Goal: Navigation & Orientation: Find specific page/section

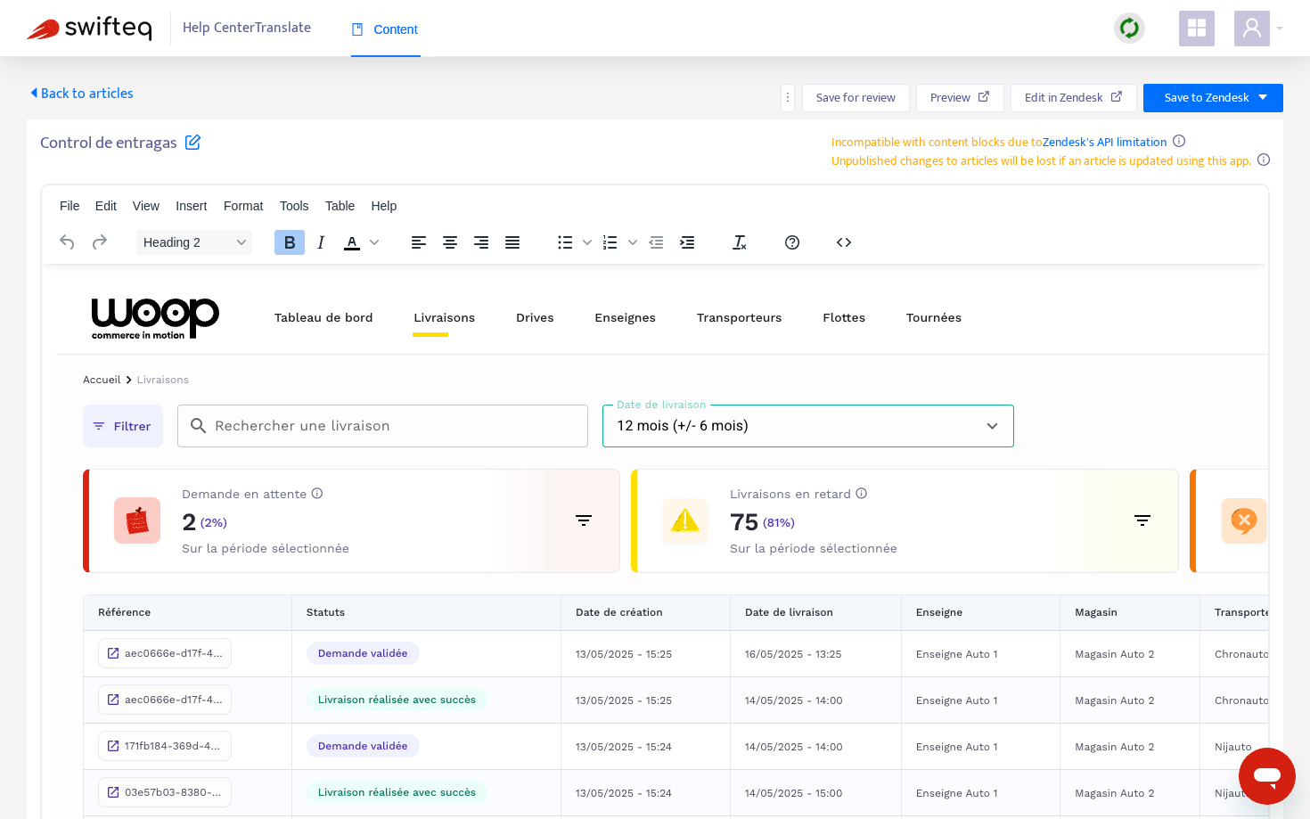
click at [109, 92] on span "Back to articles" at bounding box center [80, 94] width 107 height 24
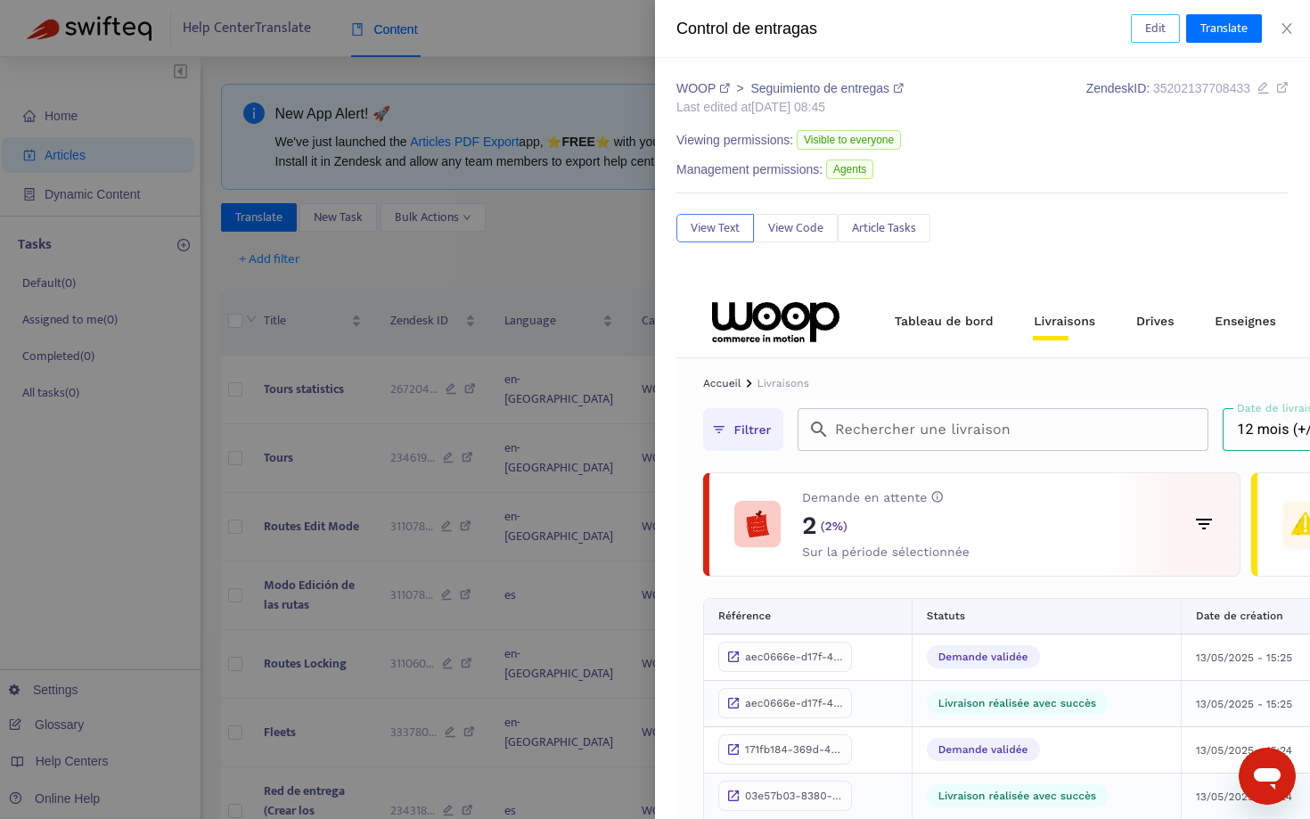
click at [1167, 24] on button "Edit" at bounding box center [1155, 28] width 49 height 29
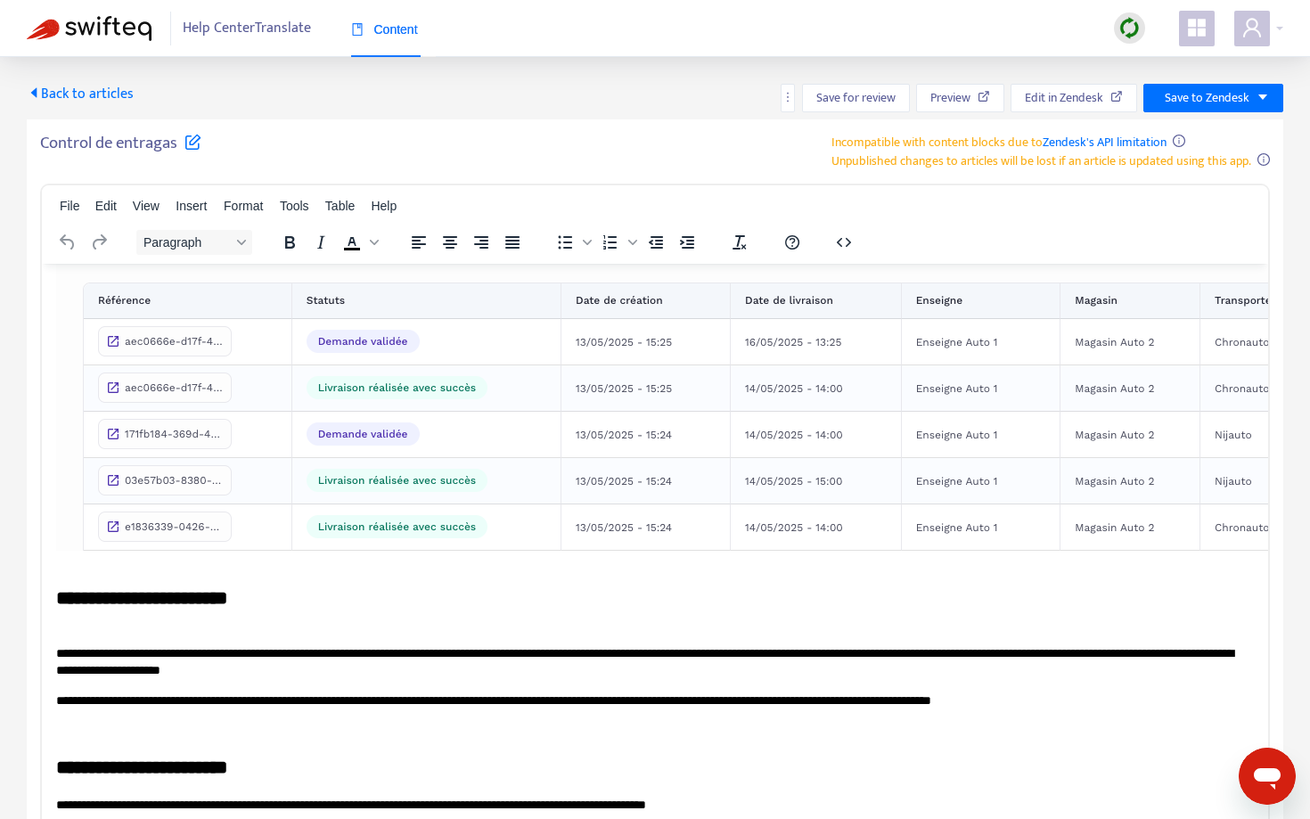
scroll to position [309, 0]
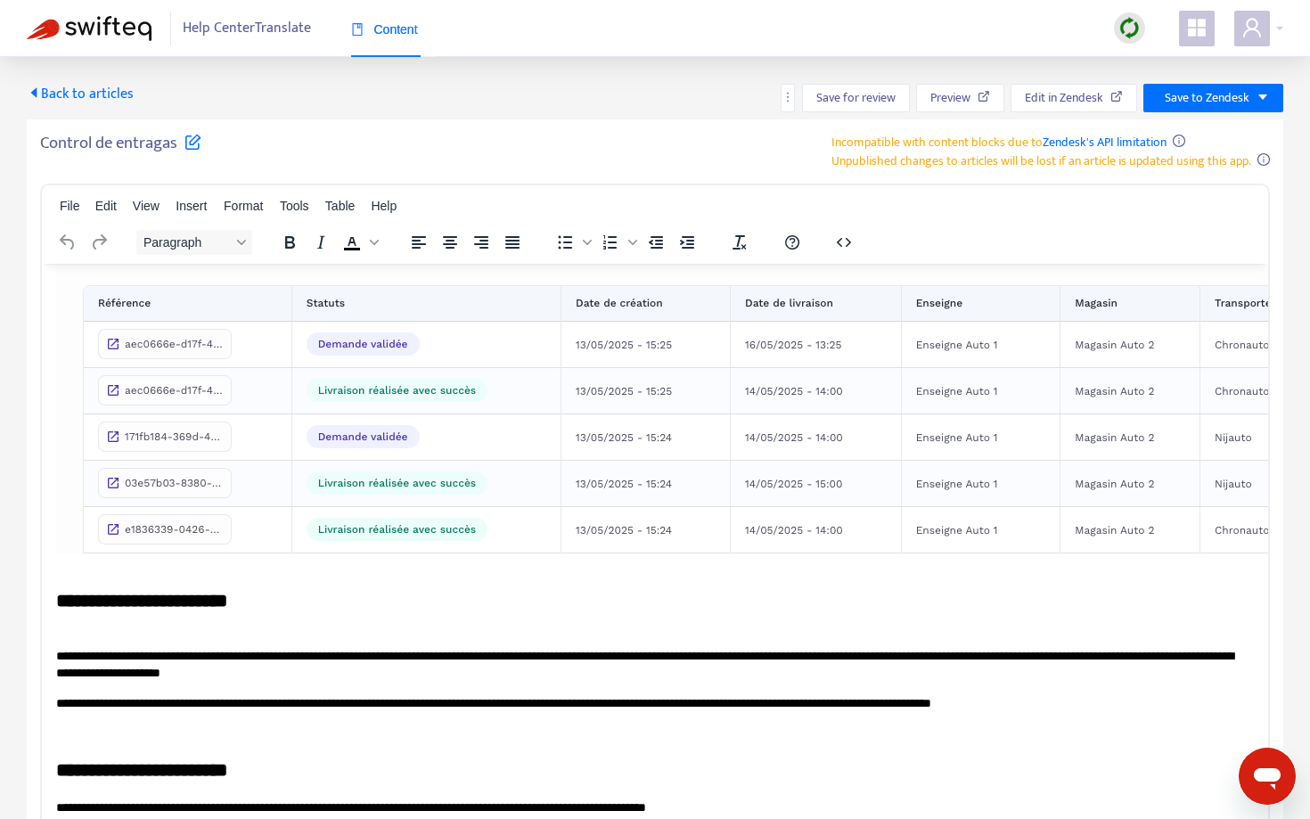
click at [555, 387] on img "Rich Text Area. Press ALT-0 for help." at bounding box center [905, 261] width 1698 height 584
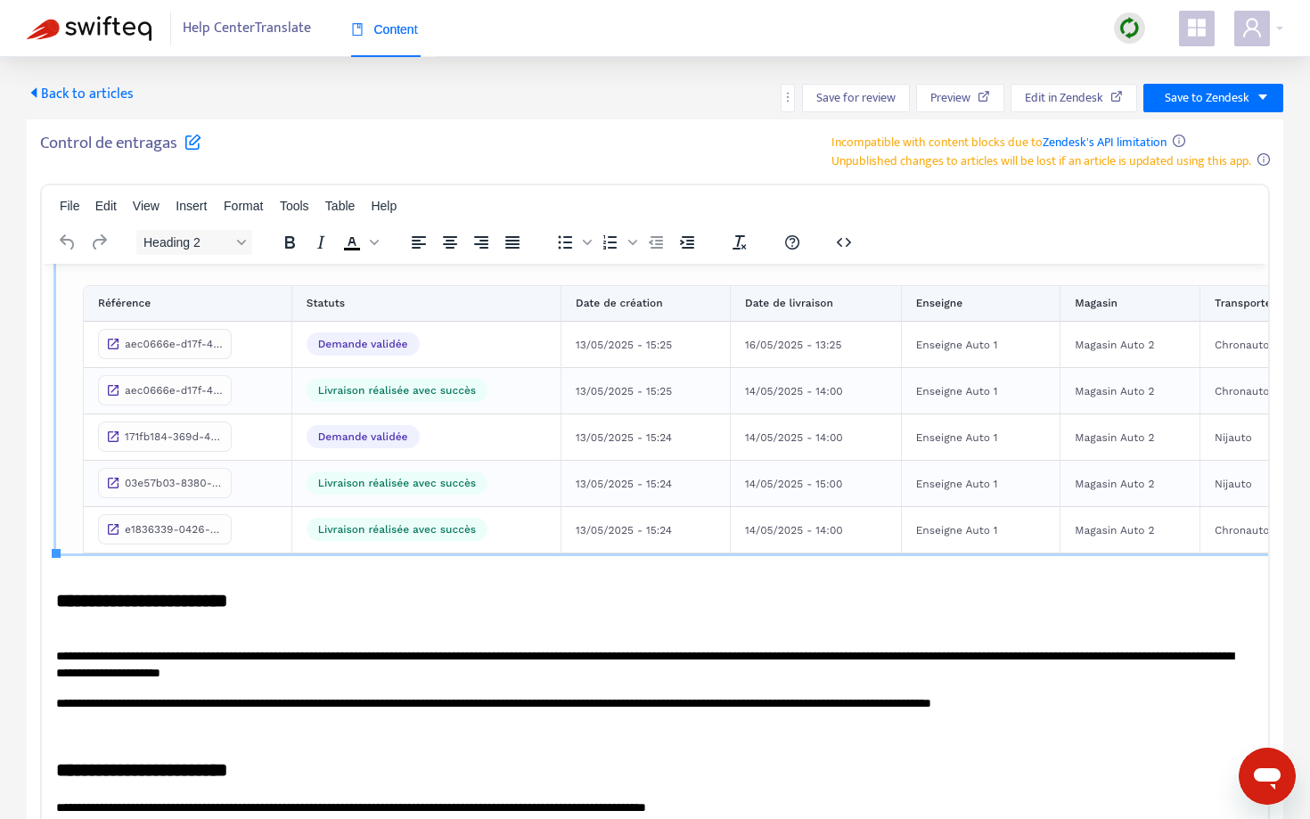
click at [471, 587] on h2 "**********" at bounding box center [655, 291] width 1198 height 644
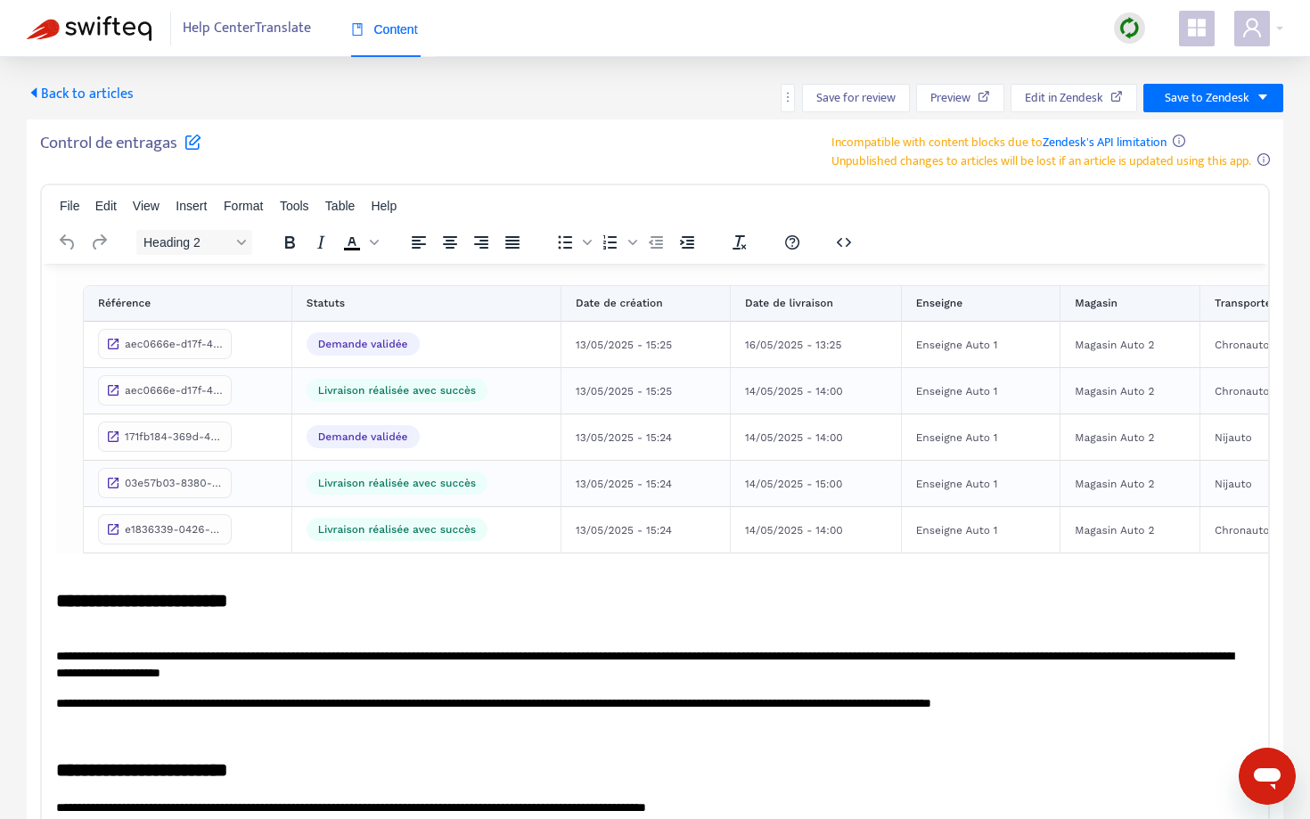
click at [475, 567] on h2 "**********" at bounding box center [655, 291] width 1198 height 644
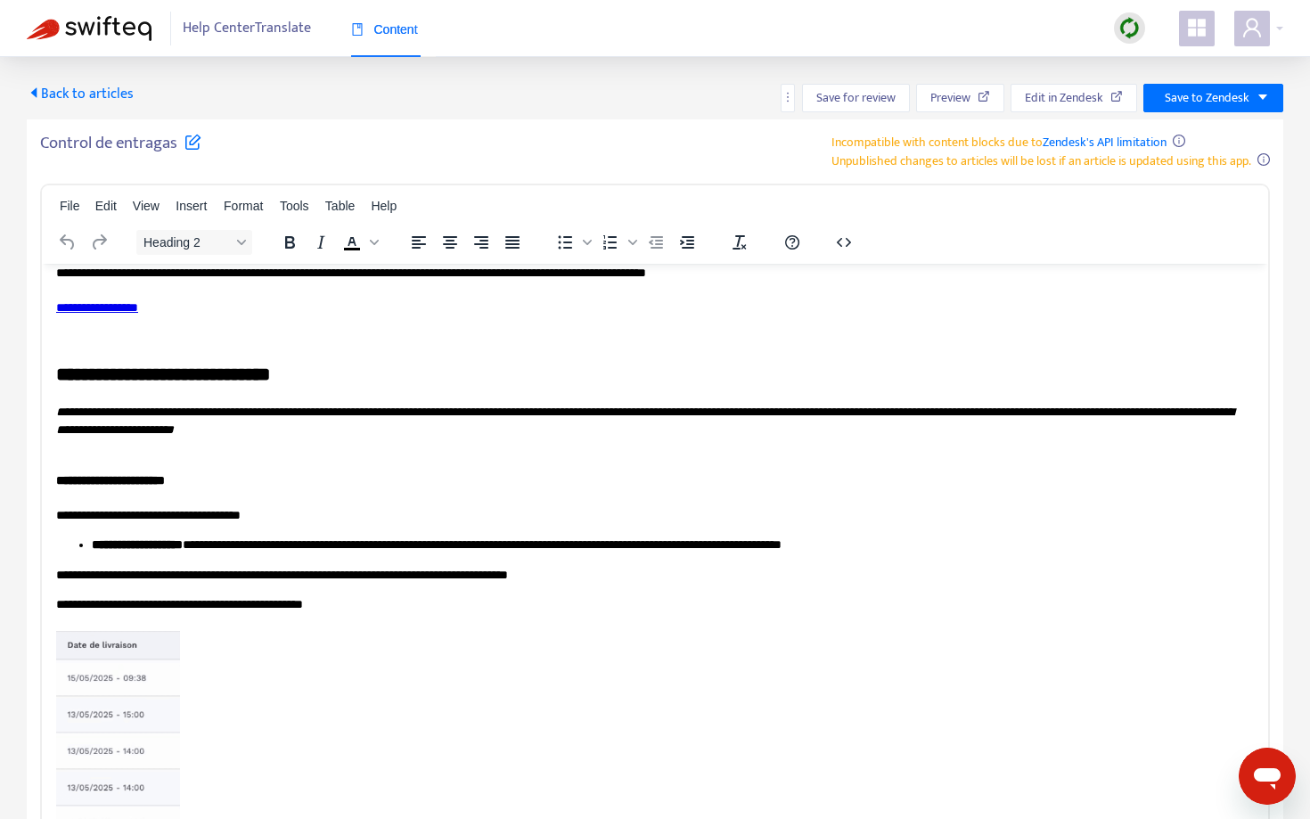
scroll to position [1044, 0]
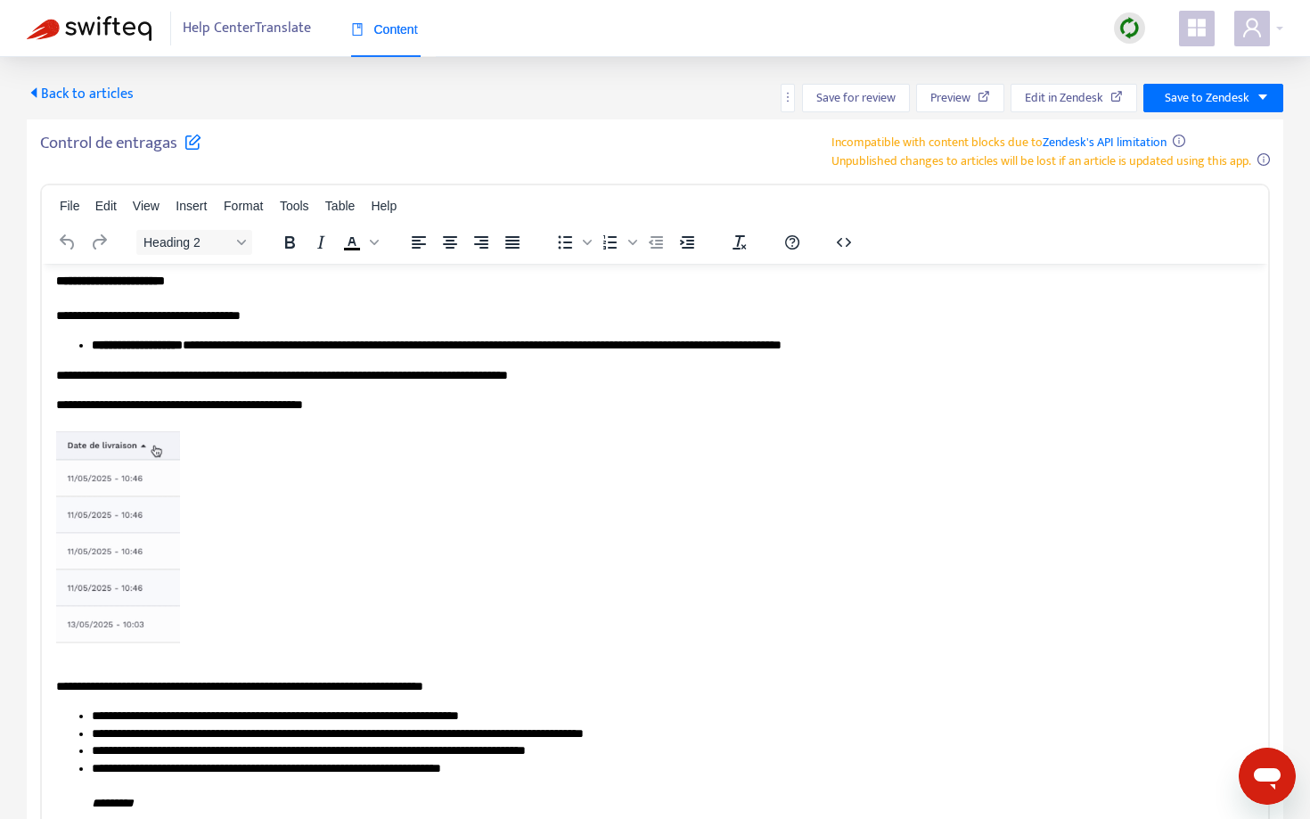
click at [144, 553] on img "Rich Text Area. Press ALT-0 for help." at bounding box center [118, 536] width 124 height 212
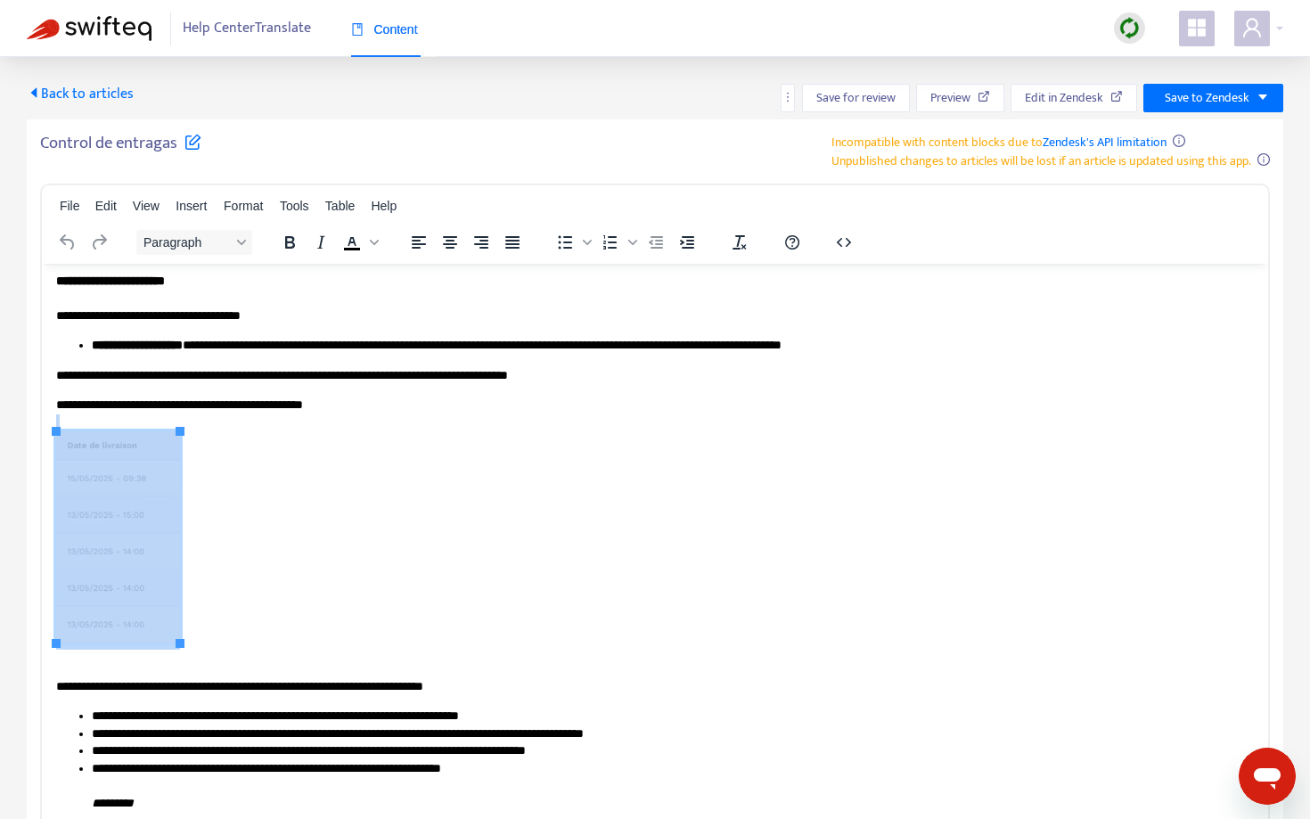
click at [253, 513] on p "**********" at bounding box center [655, 530] width 1198 height 269
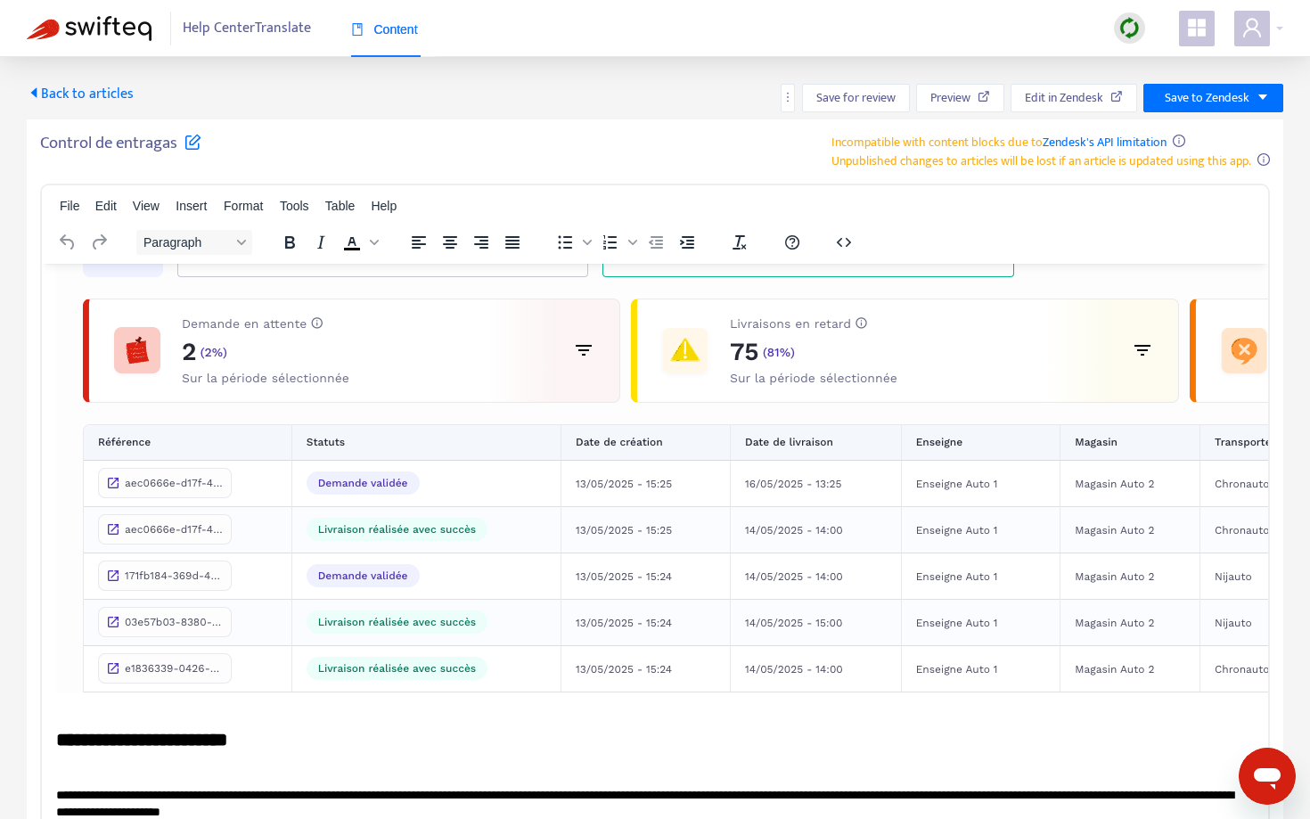
scroll to position [0, 0]
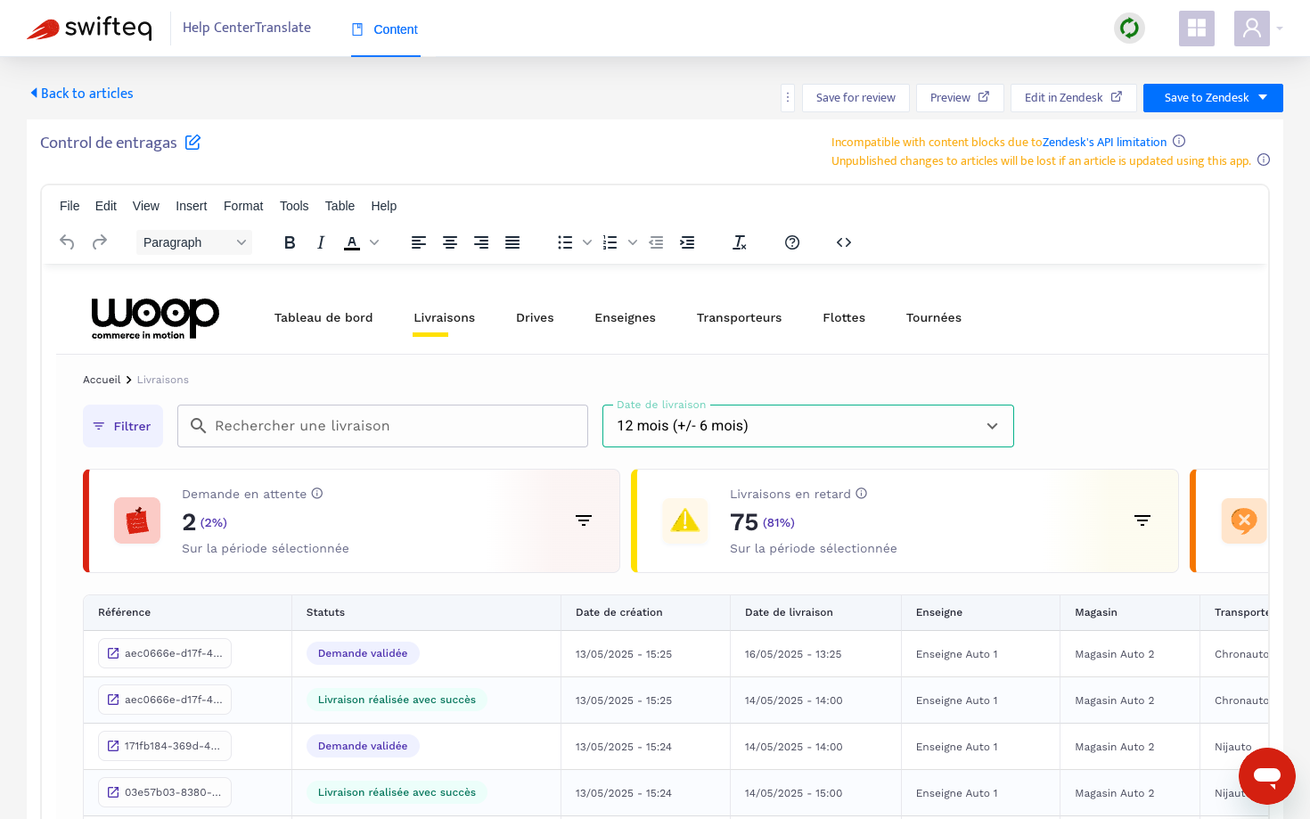
click at [78, 96] on span "Back to articles" at bounding box center [80, 94] width 107 height 24
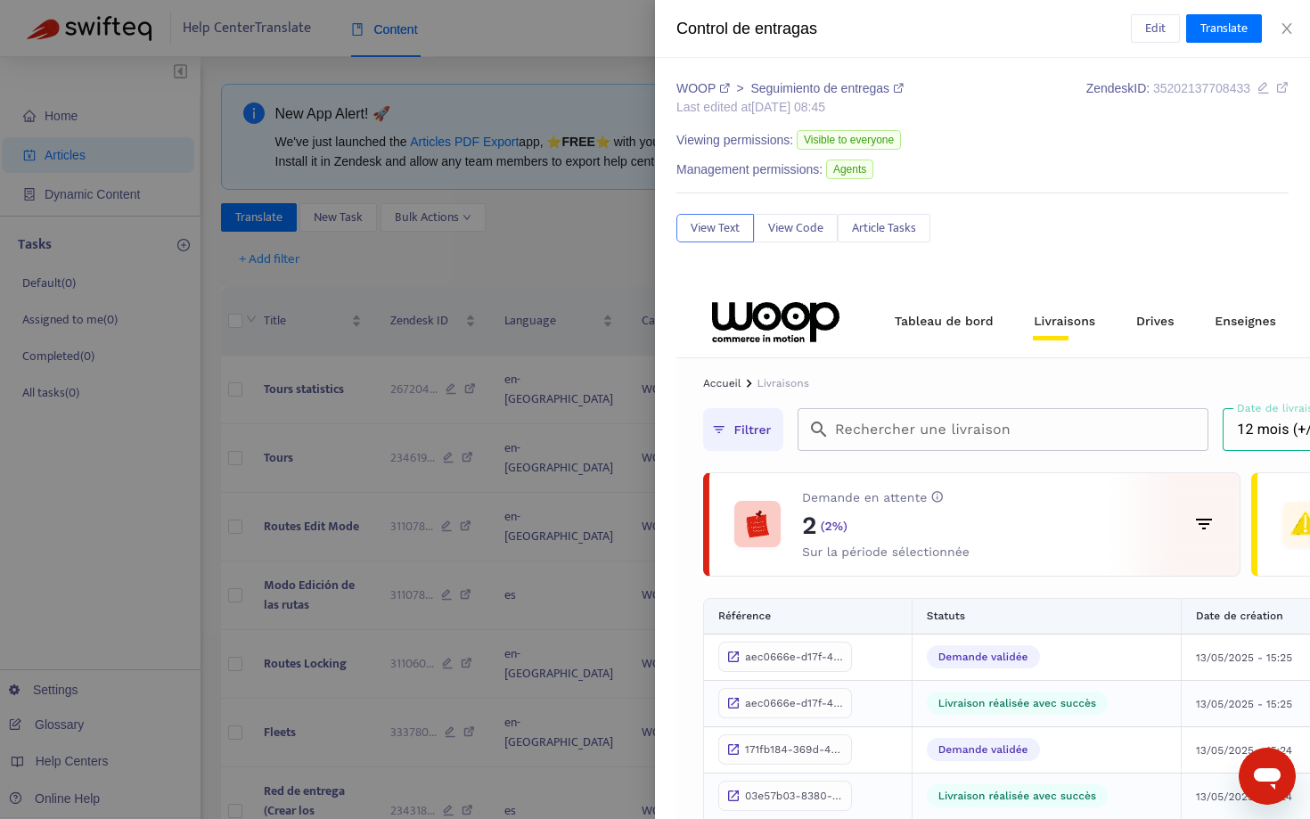
click at [207, 230] on div at bounding box center [655, 409] width 1310 height 819
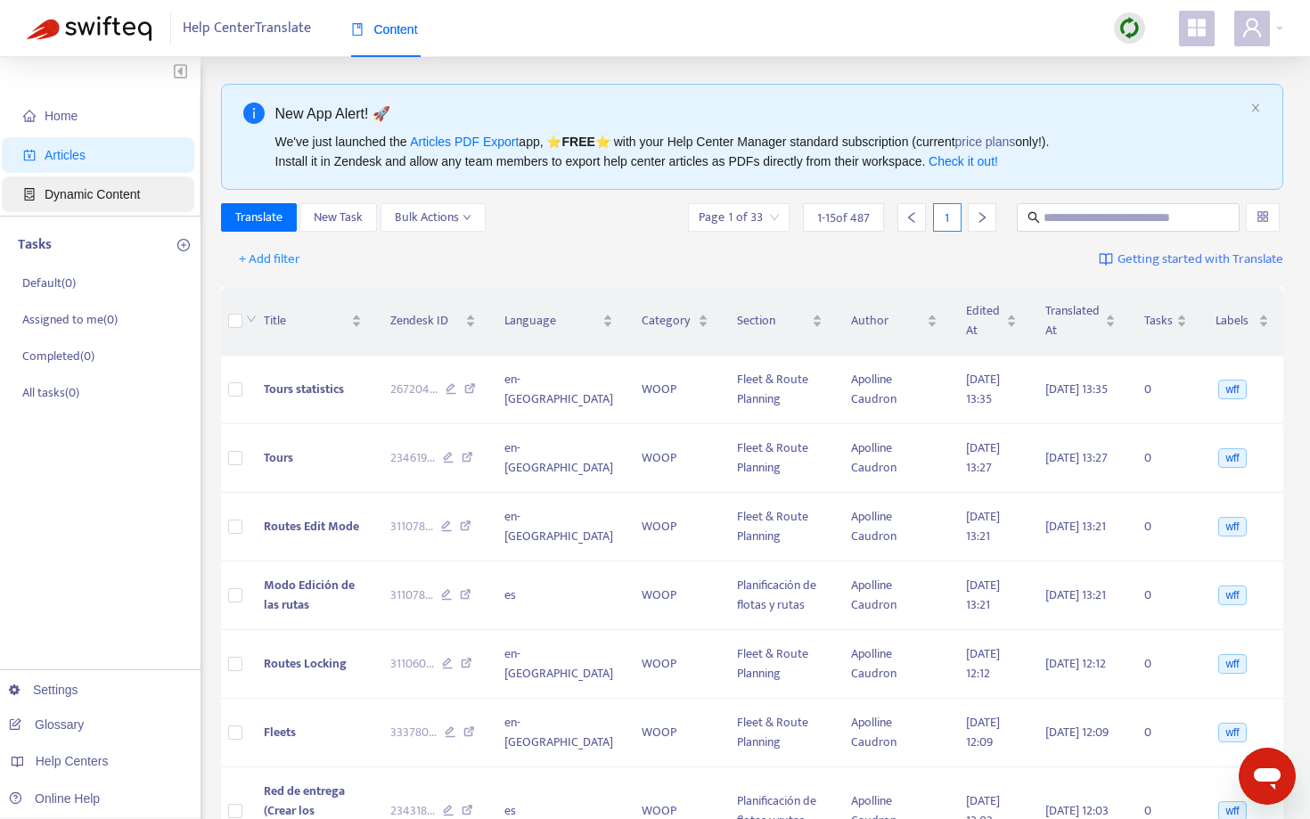
click at [146, 191] on span "Dynamic Content" at bounding box center [101, 194] width 157 height 36
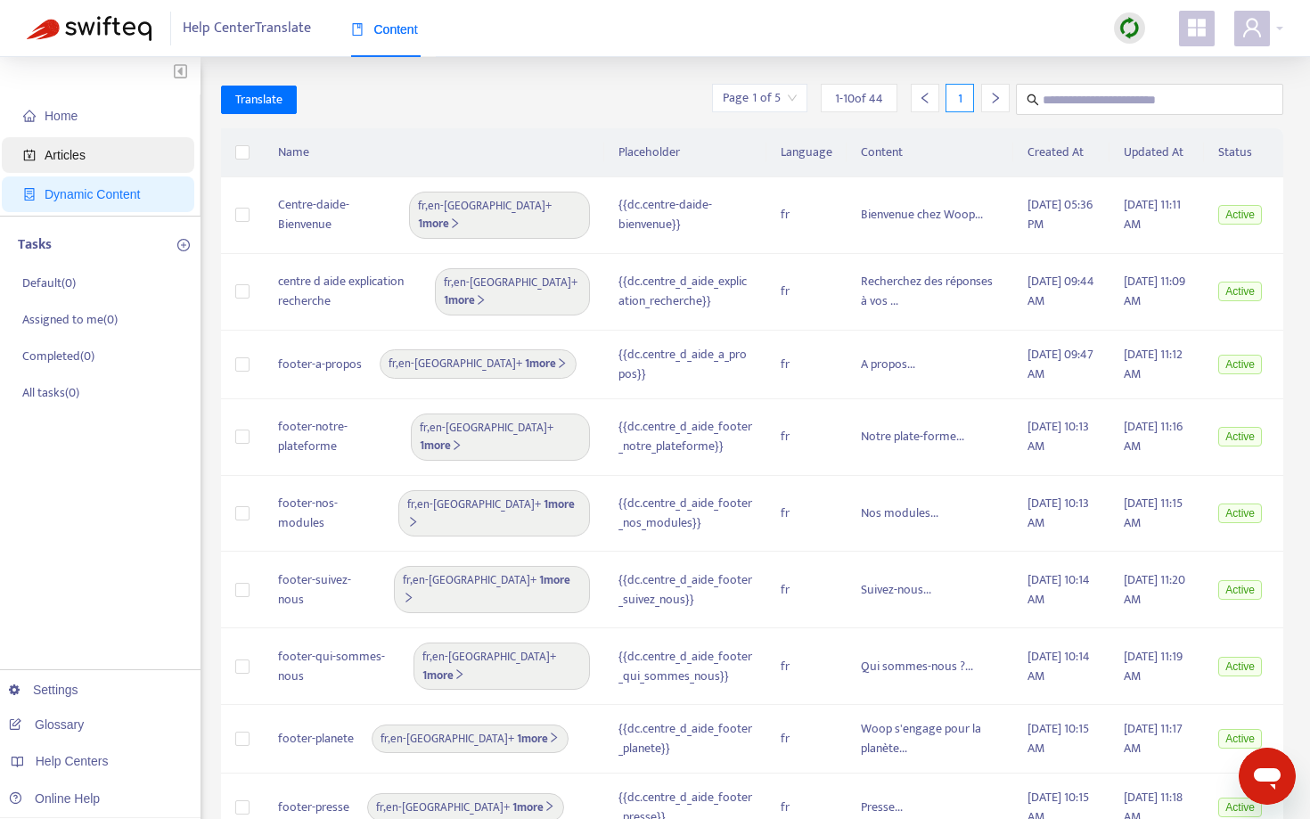
click at [152, 156] on span "Articles" at bounding box center [101, 155] width 157 height 36
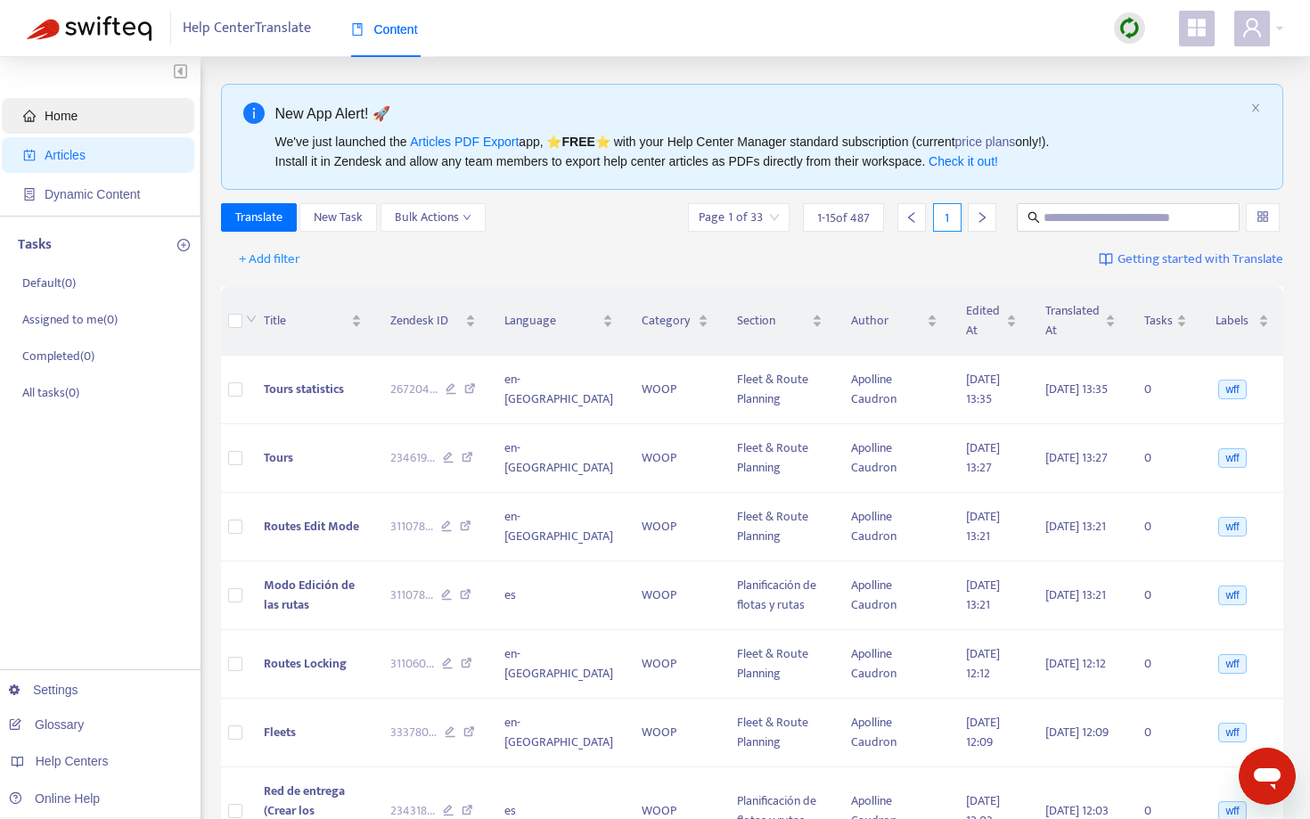
click at [119, 126] on span "Home" at bounding box center [101, 116] width 157 height 36
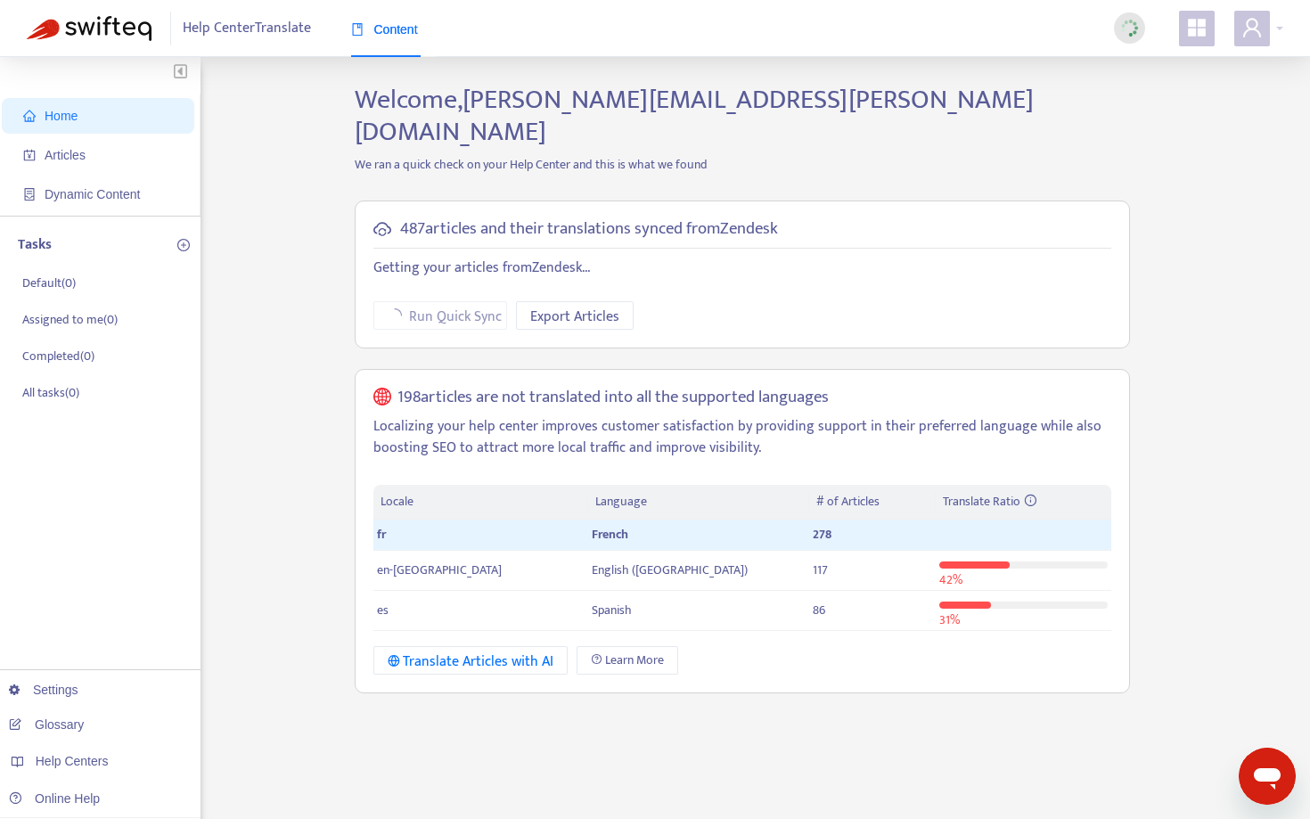
click at [334, 319] on div "Home Articles Dynamic Content Tasks Default ( 0 ) Assigned to me ( 0 ) Complete…" at bounding box center [655, 605] width 1257 height 1043
click at [1124, 29] on img at bounding box center [1129, 28] width 22 height 22
click at [1097, 82] on div "Home Articles Dynamic Content Tasks Default ( 0 ) Assigned to me ( 0 ) Complete…" at bounding box center [655, 591] width 1310 height 1069
click at [85, 146] on span "Articles" at bounding box center [101, 155] width 157 height 36
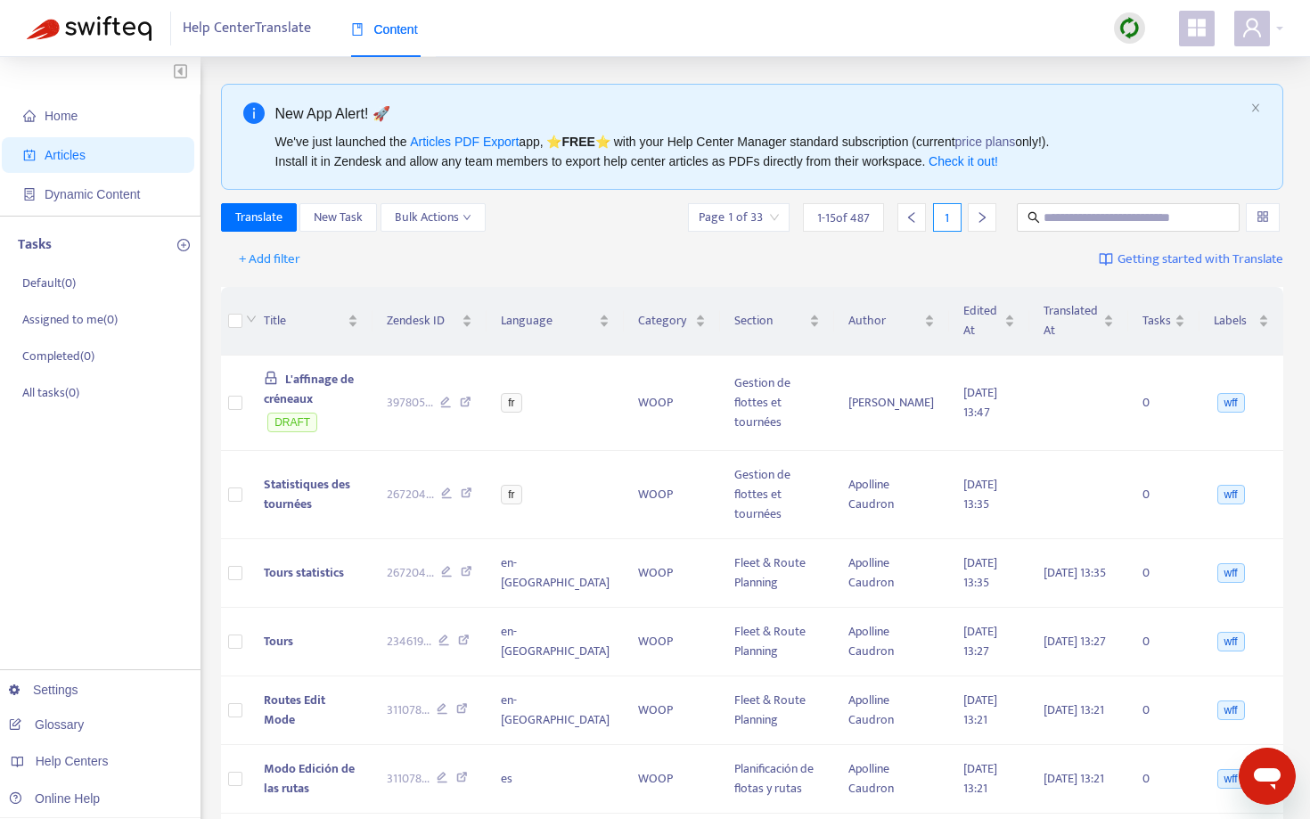
click at [142, 21] on img at bounding box center [89, 28] width 125 height 25
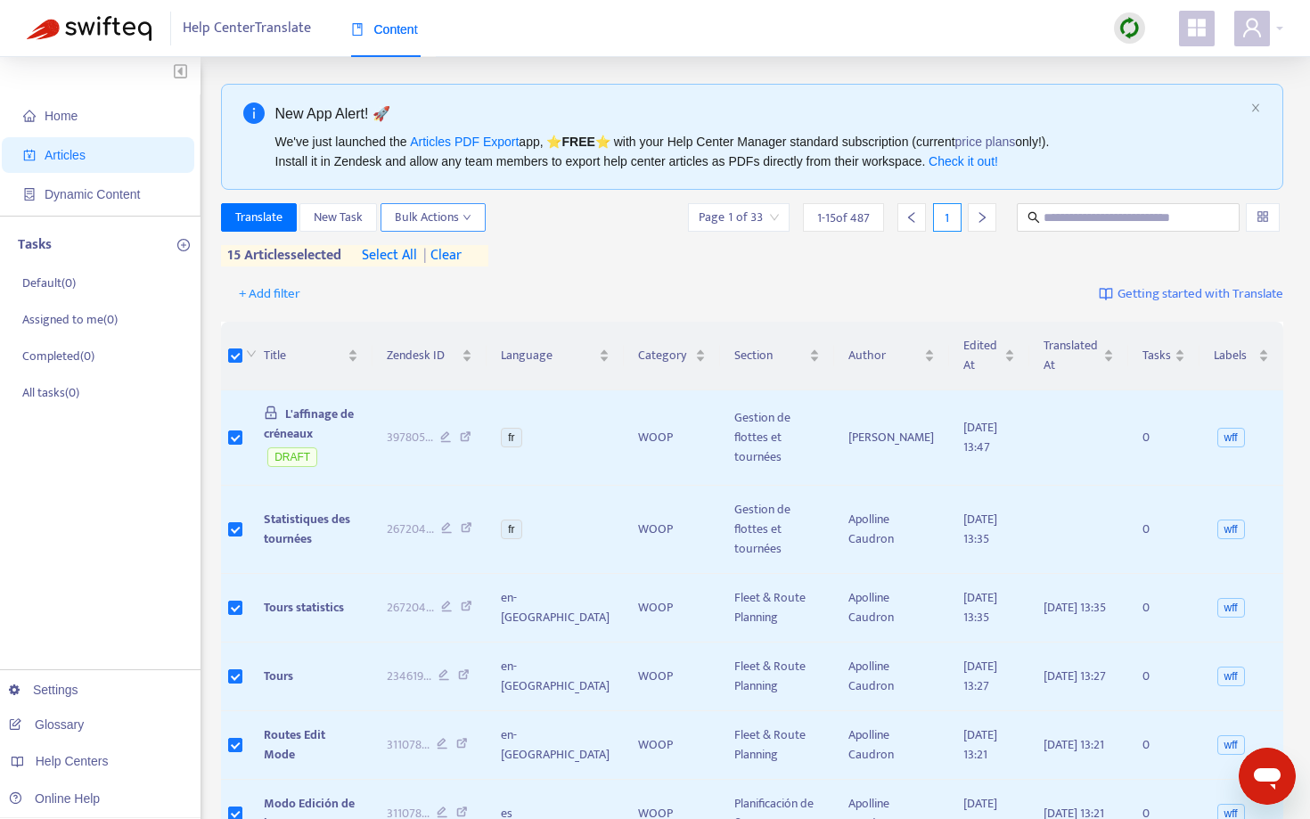
click at [434, 213] on span "Bulk Actions" at bounding box center [433, 218] width 77 height 20
click at [554, 219] on div "Translate New Task Bulk Actions Page 1 of 33 1 - 15 of 487 1" at bounding box center [752, 217] width 1063 height 29
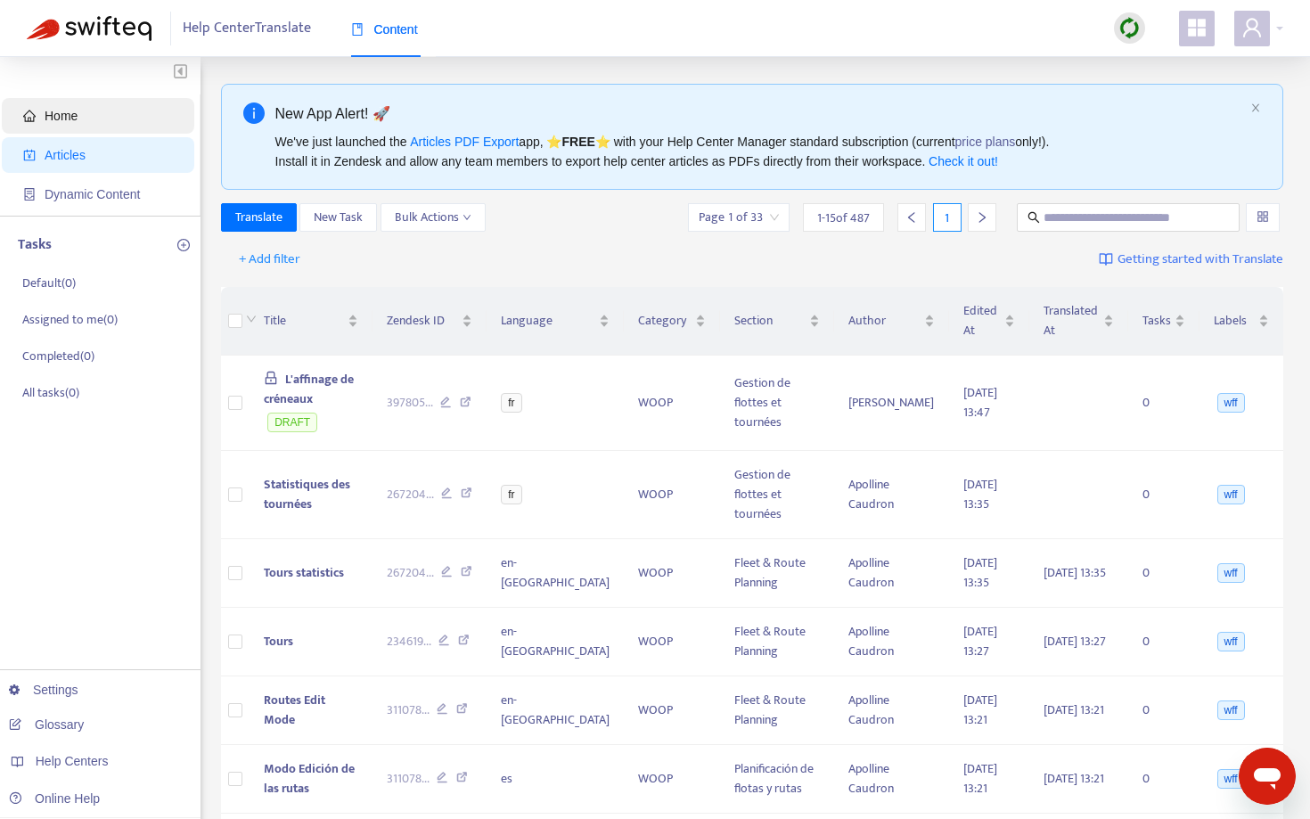
click at [36, 125] on span "Home" at bounding box center [101, 116] width 157 height 36
